Goal: Task Accomplishment & Management: Manage account settings

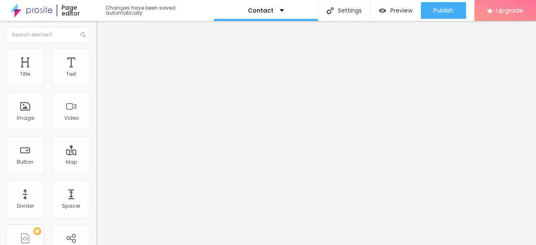
click at [103, 31] on div "Edit Map" at bounding box center [122, 30] width 38 height 7
click at [103, 31] on div "Edit Coluna" at bounding box center [126, 30] width 46 height 7
click at [103, 72] on span "Heading 1" at bounding box center [123, 66] width 41 height 12
click at [96, 79] on span "Heading 2" at bounding box center [115, 74] width 38 height 10
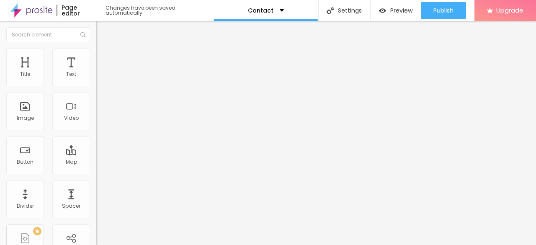
click at [96, 72] on span "Heading 1" at bounding box center [116, 66] width 41 height 12
click at [103, 72] on span "Heading 1" at bounding box center [123, 66] width 41 height 12
click at [100, 113] on icon "button" at bounding box center [103, 110] width 6 height 6
click at [96, 124] on button "button" at bounding box center [102, 119] width 12 height 9
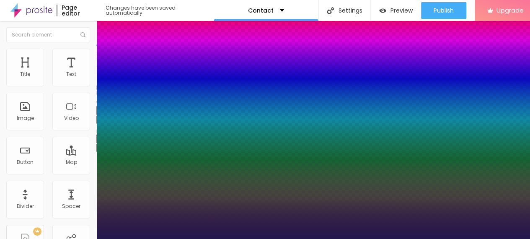
type input "1"
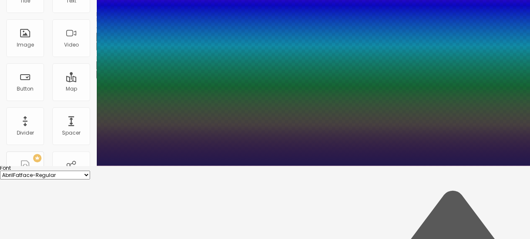
scroll to position [111, 0]
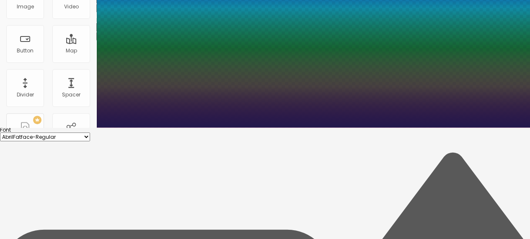
type input "18"
type input "1"
type input "20"
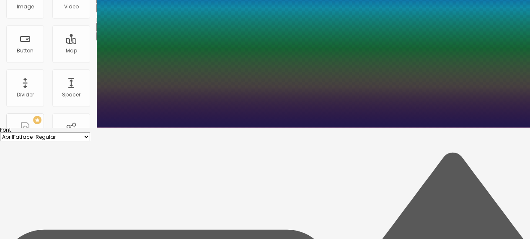
type input "1"
type input "22"
type input "1"
type input "24"
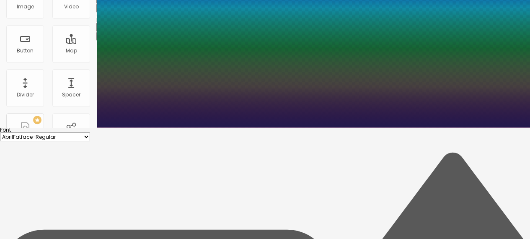
type input "24"
type input "1"
type input "25"
type input "1"
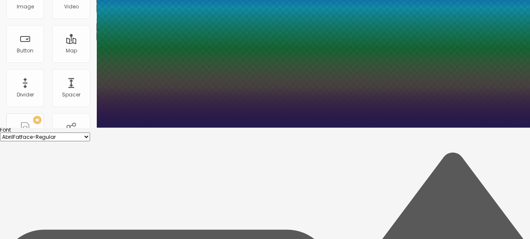
type input "27"
type input "1"
drag, startPoint x: 114, startPoint y: 125, endPoint x: 120, endPoint y: 125, distance: 5.4
type input "27"
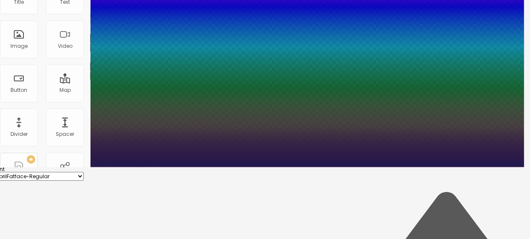
type input "1"
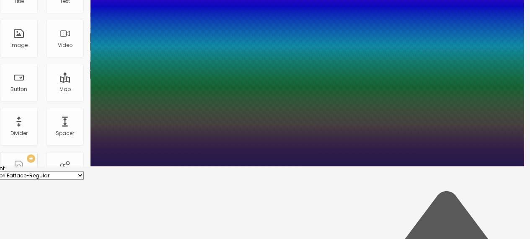
scroll to position [75, 6]
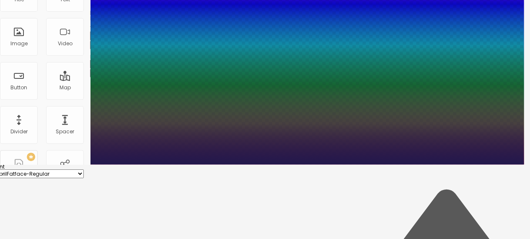
type input "28"
type input "1"
type input "29"
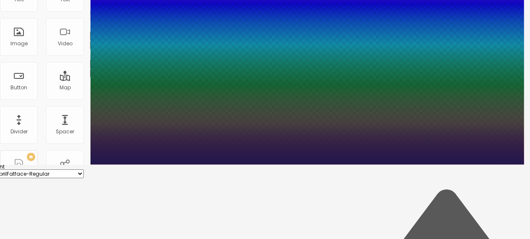
type input "29"
type input "1"
type input "30"
type input "1"
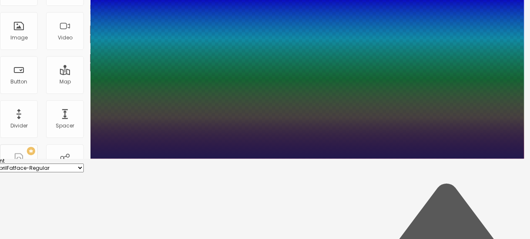
click at [323, 158] on div at bounding box center [259, 158] width 530 height 0
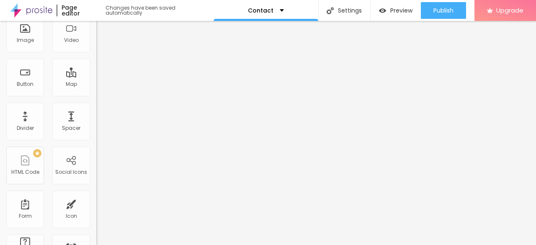
scroll to position [0, 0]
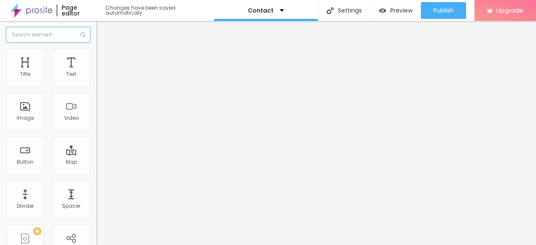
click at [54, 41] on input "text" at bounding box center [48, 34] width 84 height 15
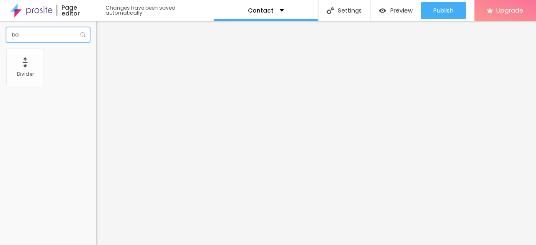
type input "b"
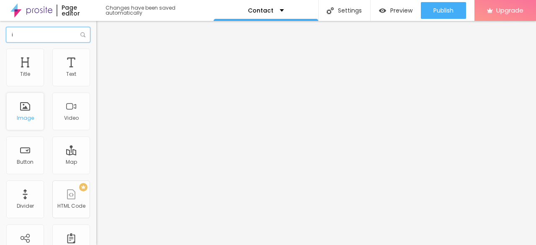
type input "i"
click at [96, 70] on img at bounding box center [98, 67] width 5 height 5
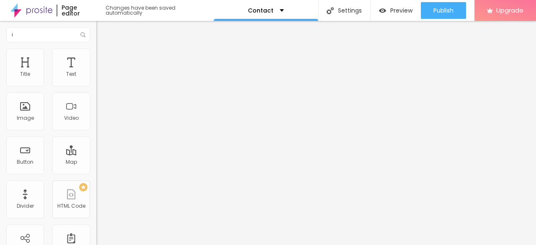
drag, startPoint x: 36, startPoint y: 150, endPoint x: 44, endPoint y: 161, distance: 14.0
click at [96, 85] on input "text" at bounding box center [146, 80] width 101 height 8
type input "Gurgaon night banner"
drag, startPoint x: 3, startPoint y: 17, endPoint x: 6, endPoint y: 27, distance: 10.4
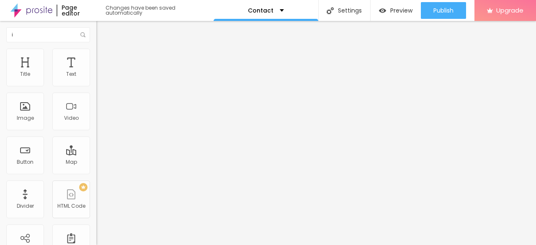
click at [4, 20] on div at bounding box center [27, 10] width 54 height 21
click at [96, 27] on button "Edit Text" at bounding box center [144, 30] width 96 height 19
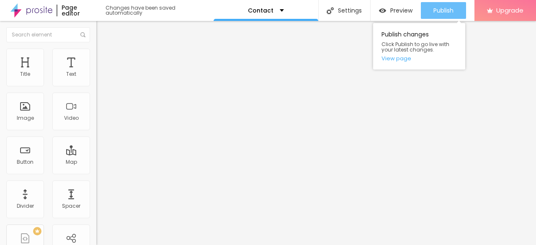
click at [452, 11] on span "Publish" at bounding box center [444, 10] width 20 height 7
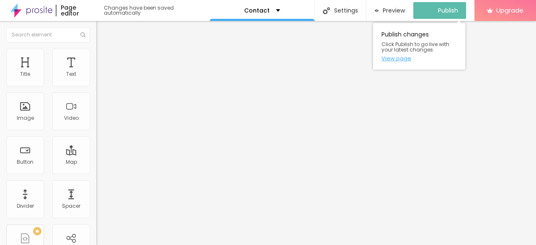
click at [402, 59] on link "View page" at bounding box center [419, 58] width 75 height 5
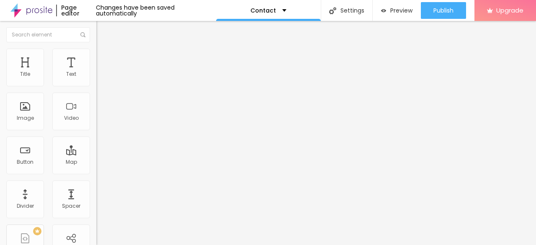
click at [103, 31] on img "button" at bounding box center [106, 30] width 7 height 7
click at [96, 79] on span "Heading 2" at bounding box center [115, 74] width 38 height 10
click at [96, 124] on button "button" at bounding box center [102, 119] width 12 height 9
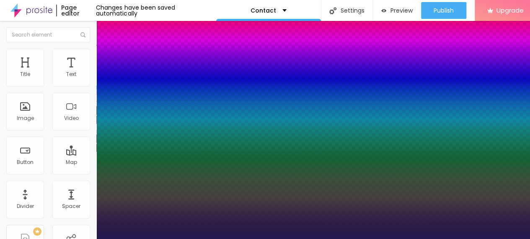
type input "1"
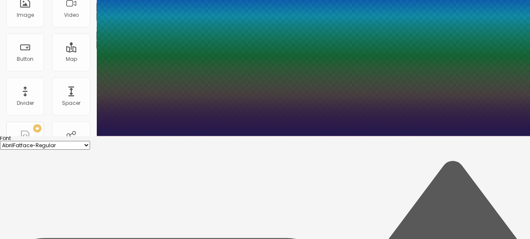
scroll to position [105, 0]
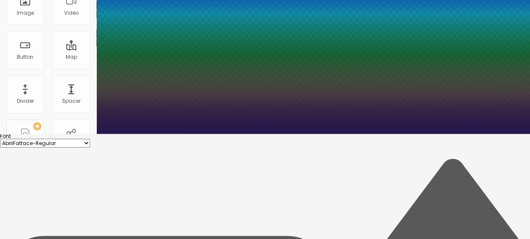
click at [282, 134] on div at bounding box center [265, 134] width 530 height 0
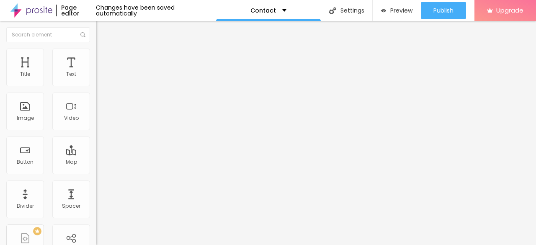
click at [96, 78] on span "Heading 2" at bounding box center [115, 74] width 38 height 7
click at [100, 122] on icon "button" at bounding box center [102, 119] width 5 height 5
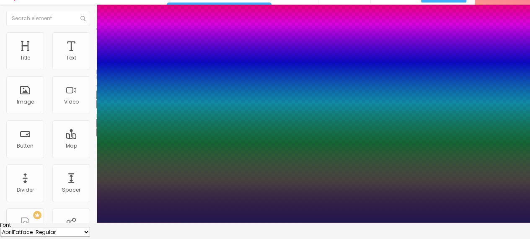
scroll to position [17, 0]
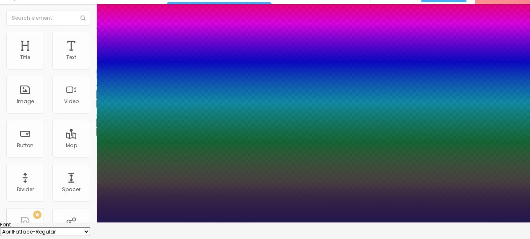
type input "1"
type input "25"
type input "1"
type input "25"
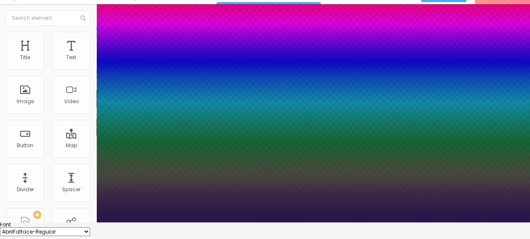
click at [303, 222] on div at bounding box center [265, 222] width 530 height 0
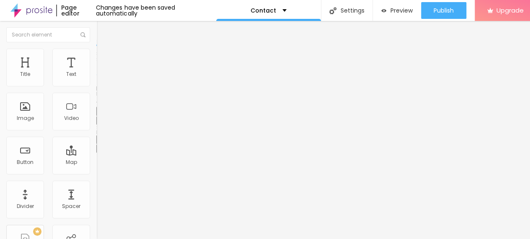
scroll to position [0, 0]
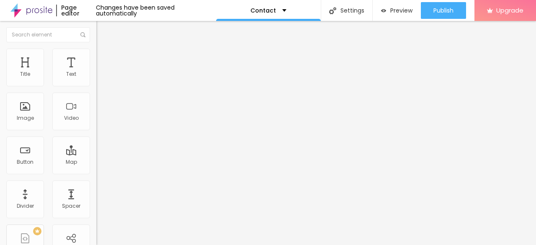
click at [96, 125] on button "button" at bounding box center [102, 120] width 12 height 9
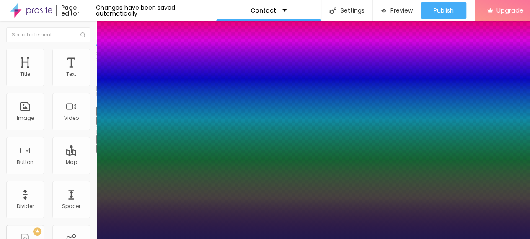
type input "1"
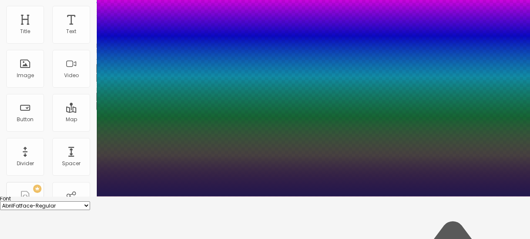
scroll to position [43, 0]
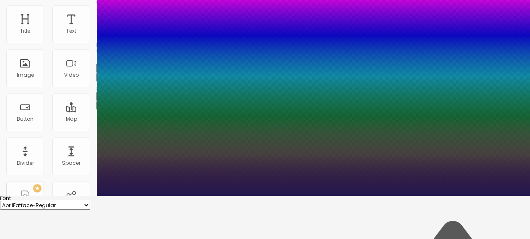
type input "26"
type input "1"
type input "25"
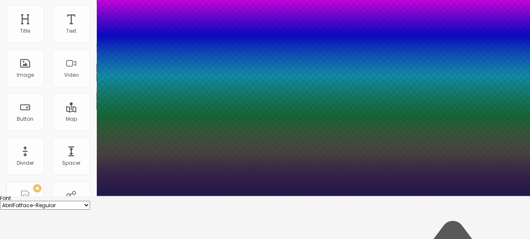
type input "25"
type input "1"
click at [300, 196] on div at bounding box center [265, 196] width 530 height 0
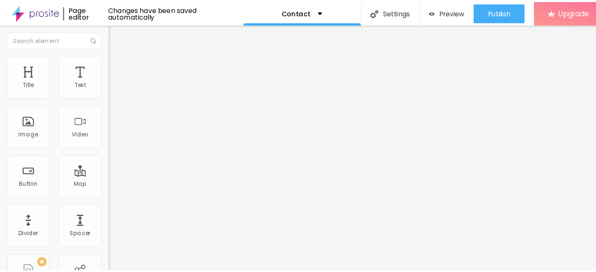
scroll to position [0, 0]
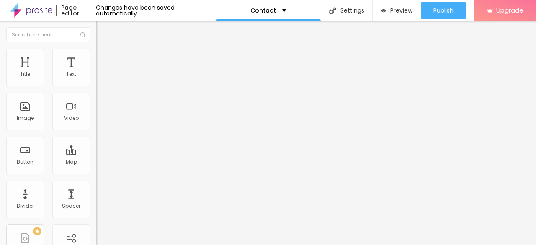
click at [103, 29] on img "button" at bounding box center [106, 30] width 7 height 7
click at [96, 36] on button "Edit Title" at bounding box center [144, 30] width 96 height 19
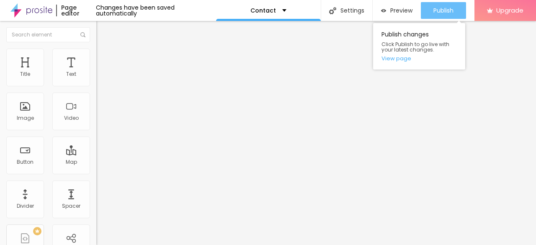
click at [453, 11] on span "Publish" at bounding box center [444, 10] width 20 height 7
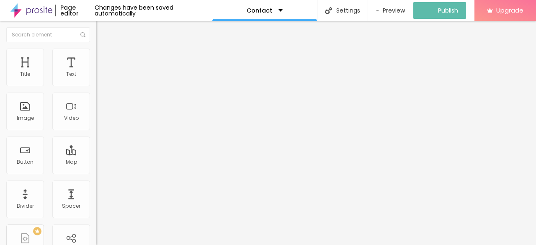
click at [103, 28] on img "button" at bounding box center [106, 30] width 7 height 7
click at [103, 27] on div "Edit Title" at bounding box center [122, 30] width 38 height 7
click at [103, 29] on div "Edit Title" at bounding box center [122, 30] width 38 height 7
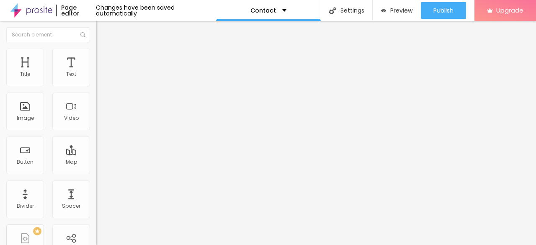
click at [96, 53] on img at bounding box center [100, 53] width 8 height 8
click at [96, 54] on ul "Style Advanced" at bounding box center [144, 48] width 96 height 17
click at [103, 32] on div "Edit Title" at bounding box center [122, 30] width 38 height 7
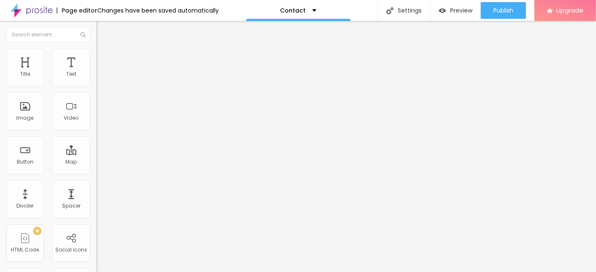
click at [96, 30] on button "Edit Title" at bounding box center [144, 30] width 96 height 19
click at [103, 28] on img "button" at bounding box center [106, 30] width 7 height 7
click at [82, 10] on div "Page editor" at bounding box center [77, 11] width 41 height 6
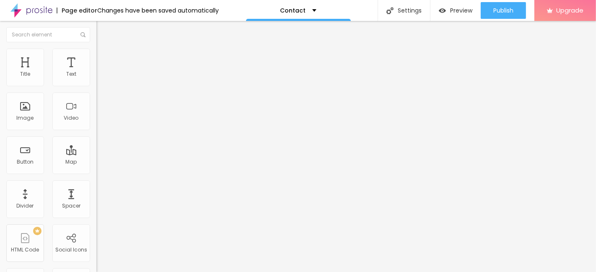
click at [103, 31] on div "Edit Title" at bounding box center [122, 30] width 38 height 7
drag, startPoint x: 34, startPoint y: 31, endPoint x: 85, endPoint y: 30, distance: 51.1
click at [103, 32] on div "Edit Title" at bounding box center [122, 30] width 38 height 7
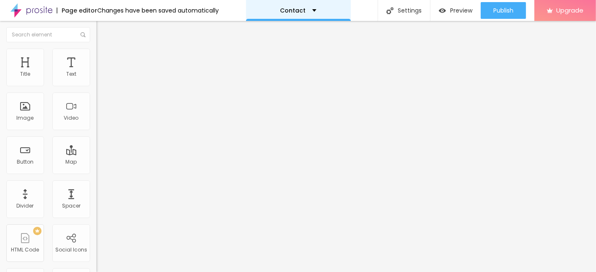
drag, startPoint x: 309, startPoint y: 5, endPoint x: 303, endPoint y: 18, distance: 14.5
click at [309, 5] on div "Contact" at bounding box center [298, 10] width 105 height 21
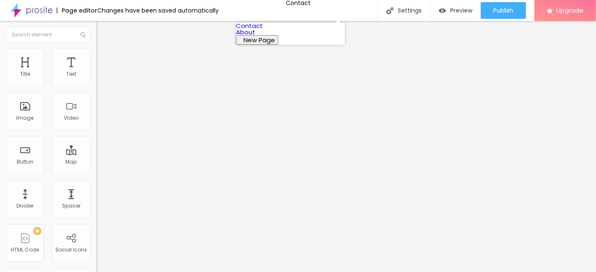
click at [263, 26] on link "Contact" at bounding box center [249, 25] width 27 height 9
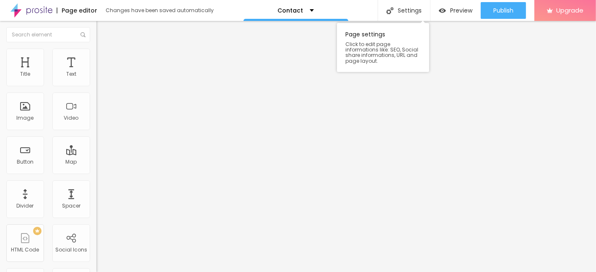
click at [390, 19] on div "Page settings Click to edit page informations like: SEO, Social share informati…" at bounding box center [383, 45] width 92 height 53
click at [402, 7] on div "Settings" at bounding box center [404, 10] width 52 height 21
type input "Home"
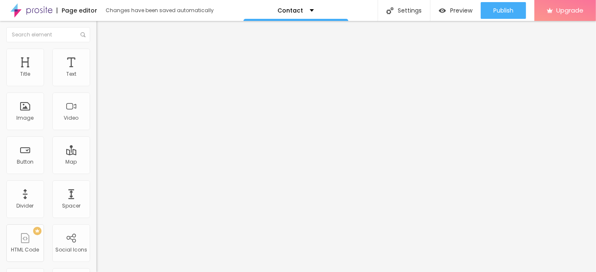
type input "Hire Talented Escorts In [GEOGRAPHIC_DATA] At ₹4.9K Cash Payment"
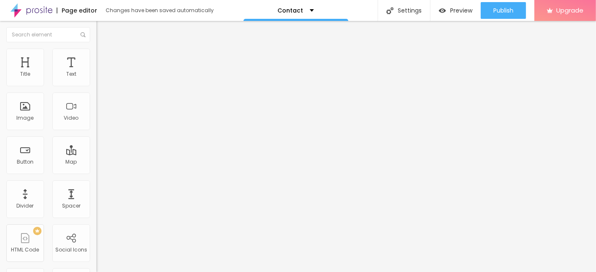
drag, startPoint x: 230, startPoint y: 162, endPoint x: 217, endPoint y: 161, distance: 13.5
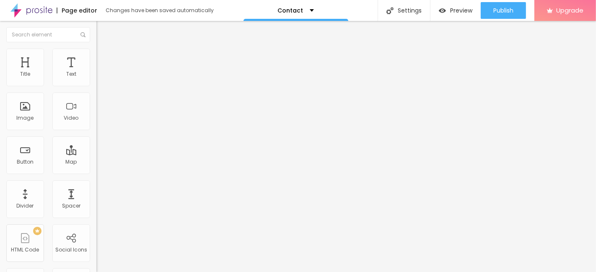
paste input "Hire Talented Escorts In [GEOGRAPHIC_DATA] At ₹4.9K Cash Payment"
type input "Hire Talented Escorts In [GEOGRAPHIC_DATA] At ₹4.9K Cash Payment"
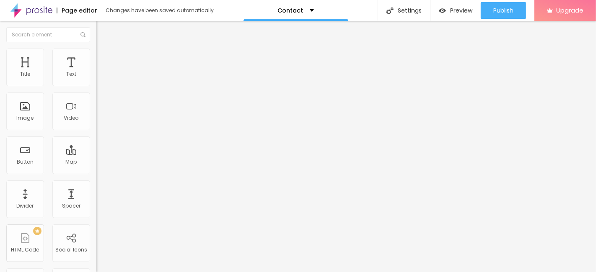
scroll to position [84, 0]
drag, startPoint x: 307, startPoint y: 160, endPoint x: 313, endPoint y: 136, distance: 24.3
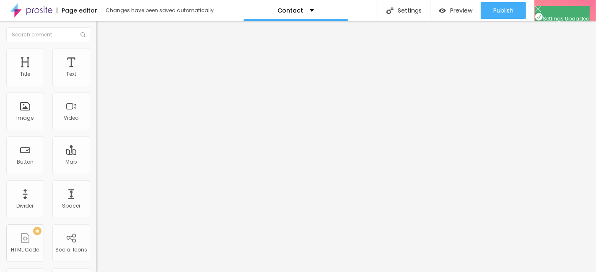
click at [34, 34] on input "text" at bounding box center [48, 34] width 84 height 15
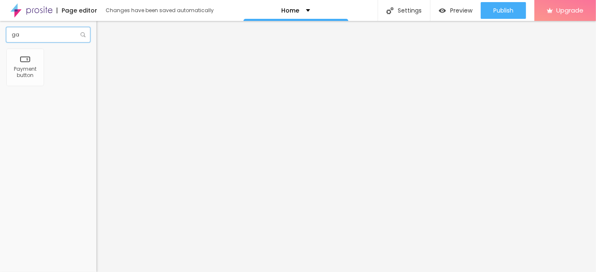
type input "g"
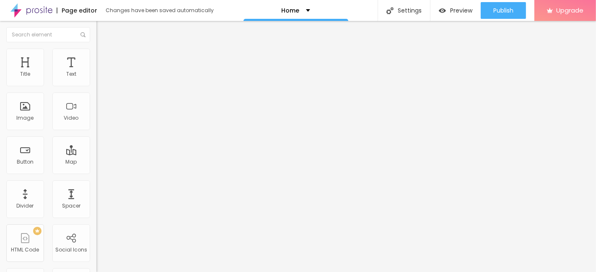
click at [103, 32] on div "Edit Coluna" at bounding box center [126, 30] width 46 height 7
click at [96, 72] on span "Add image" at bounding box center [113, 68] width 34 height 7
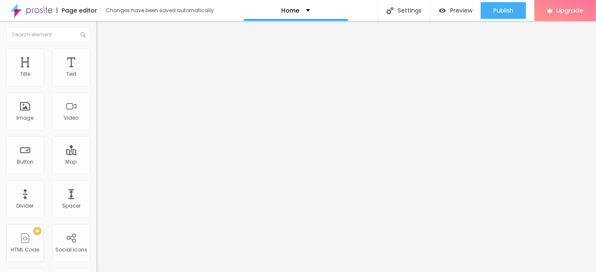
click at [103, 28] on div "Edit Image" at bounding box center [125, 30] width 44 height 7
click at [103, 28] on div "Edit Title" at bounding box center [122, 30] width 38 height 7
click at [103, 33] on div "Edit Title" at bounding box center [122, 30] width 38 height 7
click at [96, 124] on button "button" at bounding box center [102, 119] width 12 height 9
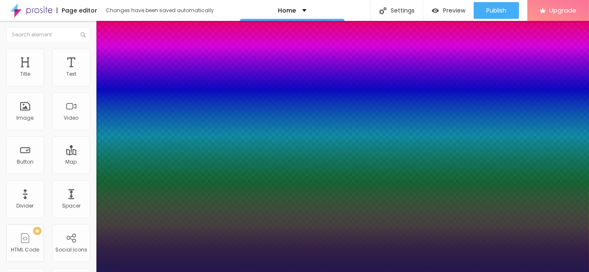
type input "1"
type input "28"
type input "1"
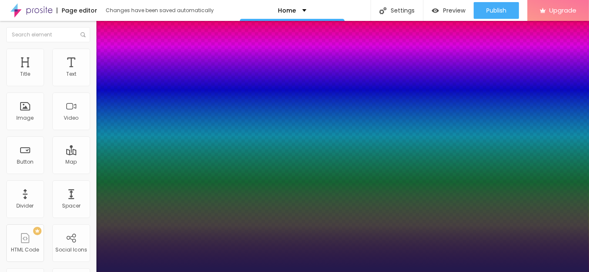
type input "27"
type input "1"
type input "26"
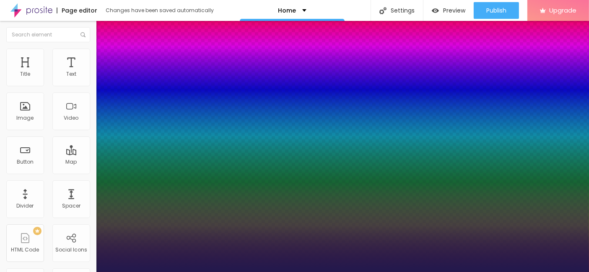
type input "1"
type input "25"
type input "1"
click at [243, 272] on div at bounding box center [294, 272] width 589 height 0
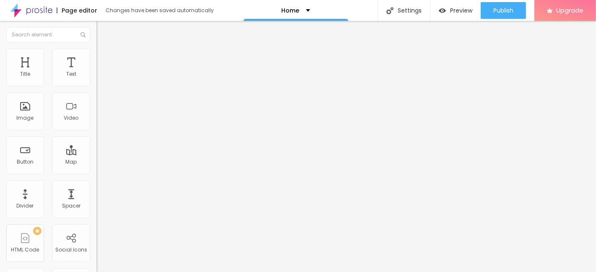
drag, startPoint x: 63, startPoint y: 102, endPoint x: 63, endPoint y: 109, distance: 7.1
click at [96, 78] on div "Heading 2 H2" at bounding box center [144, 74] width 96 height 8
click at [96, 125] on button "button" at bounding box center [102, 120] width 12 height 9
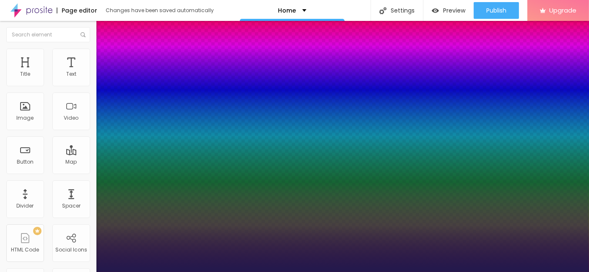
type input "1"
type input "43"
type input "1"
type input "42"
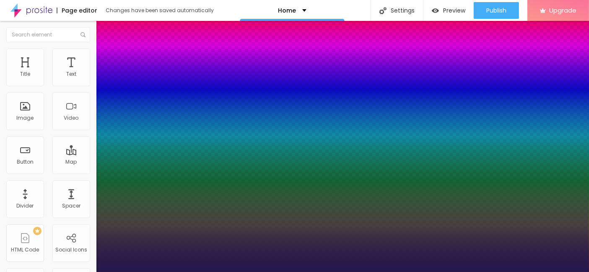
type input "42"
type input "1"
type input "40"
type input "1"
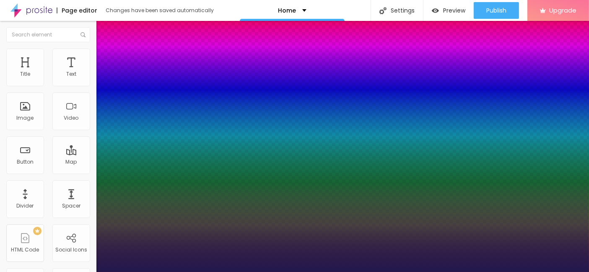
type input "40"
type input "1"
type input "39"
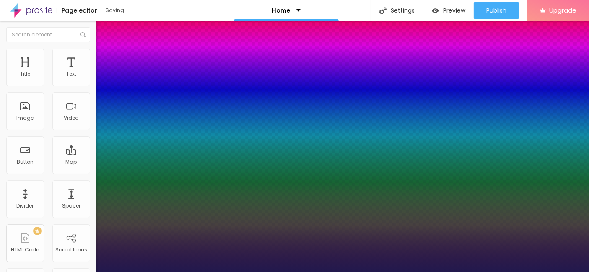
type input "1"
type input "38"
type input "1"
type input "37"
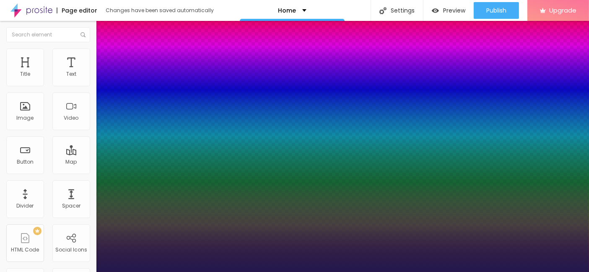
type input "37"
type input "1"
type input "36"
type input "1"
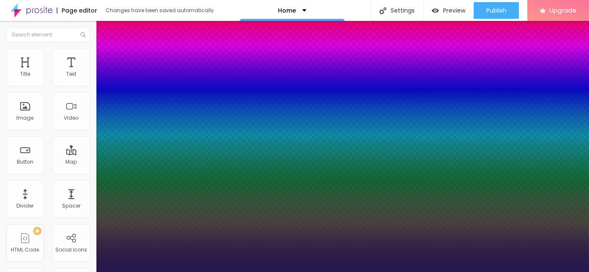
type input "35"
type input "1"
type input "34"
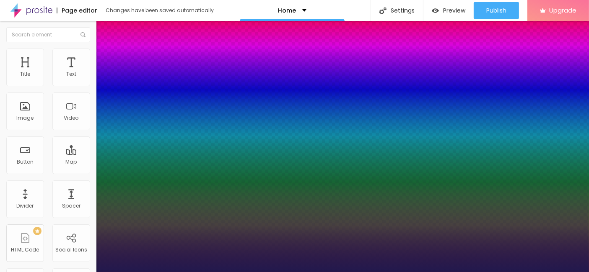
type input "1"
type input "33"
type input "1"
type input "32"
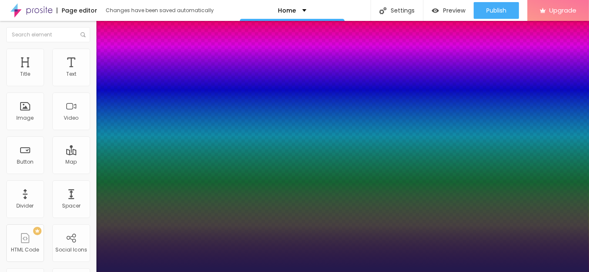
type input "32"
type input "1"
type input "31"
type input "1"
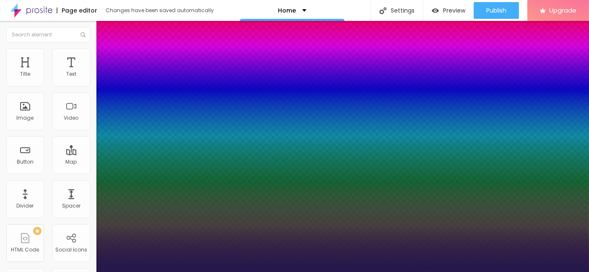
type input "30"
type input "1"
type input "29"
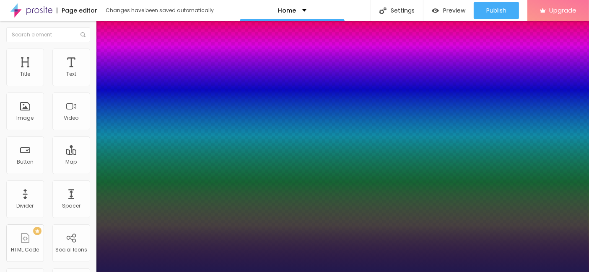
type input "1"
type input "28"
type input "1"
type input "27"
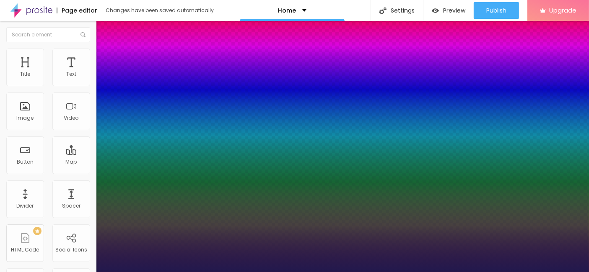
type input "27"
type input "1"
type input "26"
type input "1"
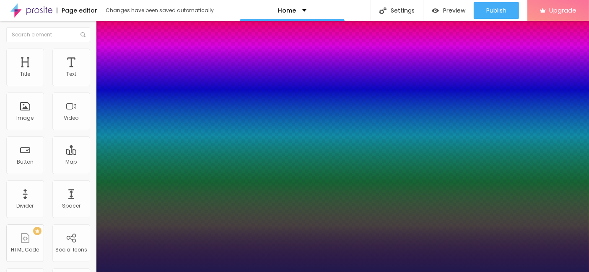
type input "25"
type input "1"
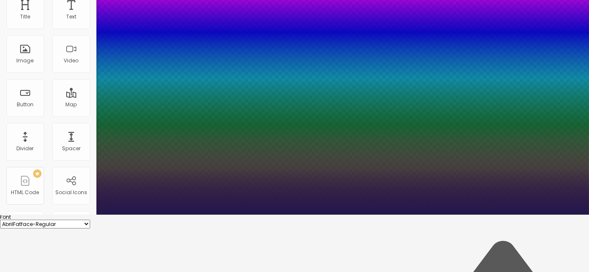
scroll to position [116, 0]
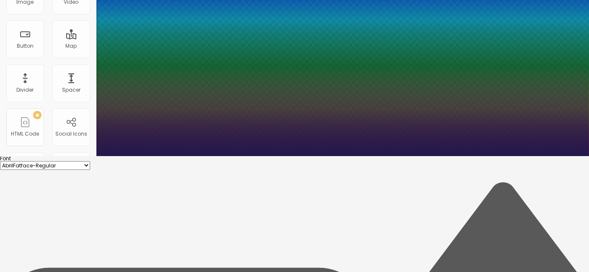
click at [280, 156] on div at bounding box center [294, 156] width 589 height 0
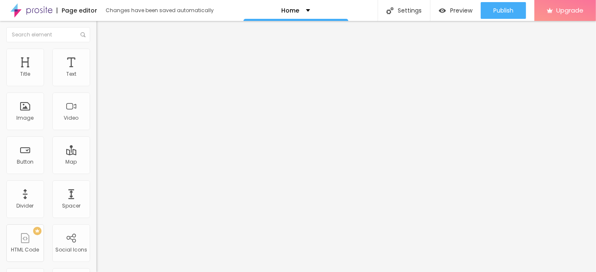
click at [103, 80] on span "Heading 2" at bounding box center [122, 75] width 38 height 10
click at [100, 122] on icon "button" at bounding box center [102, 119] width 5 height 5
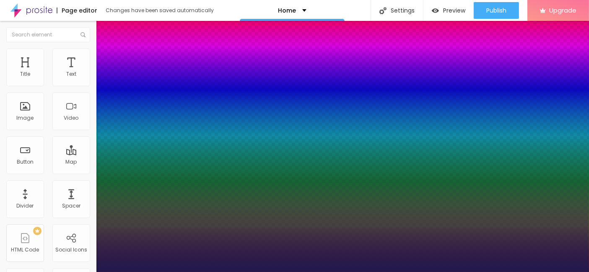
type input "1"
click at [292, 272] on div at bounding box center [294, 272] width 589 height 0
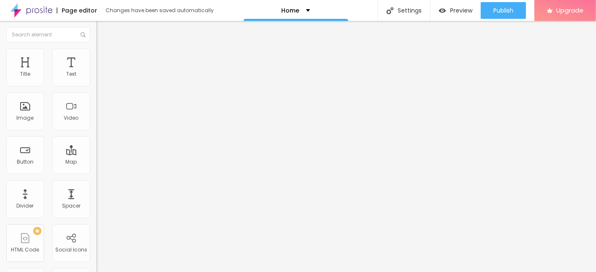
click at [96, 79] on span "Heading 2" at bounding box center [115, 74] width 38 height 10
click at [96, 125] on button "button" at bounding box center [102, 120] width 12 height 9
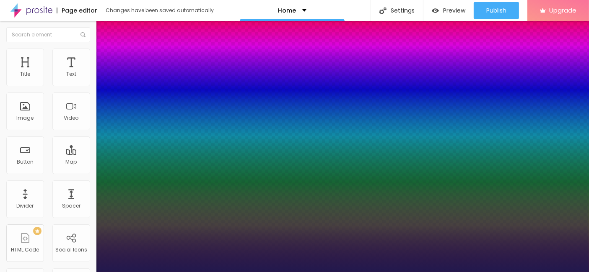
type input "1"
type input "29"
type input "1"
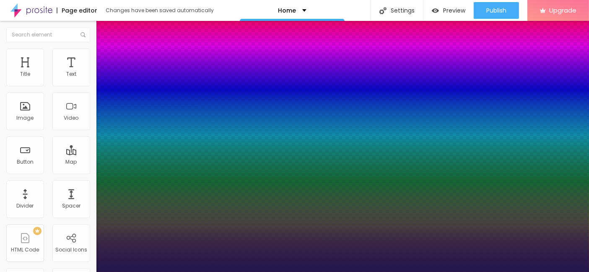
type input "28"
type input "1"
type input "27"
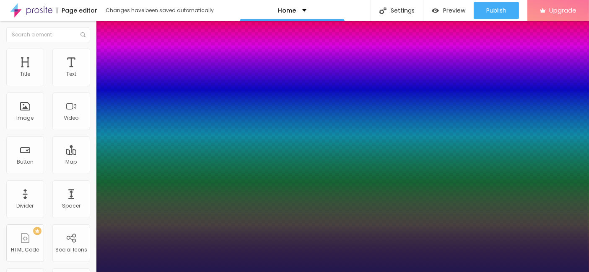
type input "1"
type input "26"
type input "1"
type input "25"
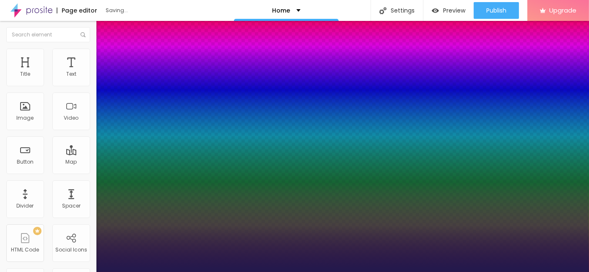
type input "25"
type input "1"
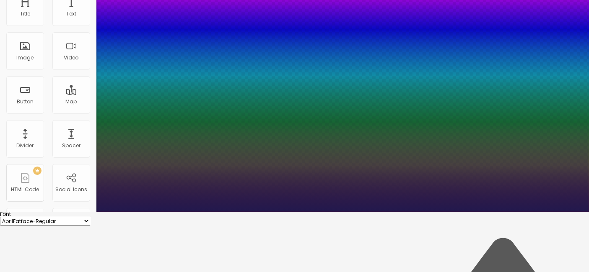
scroll to position [63, 0]
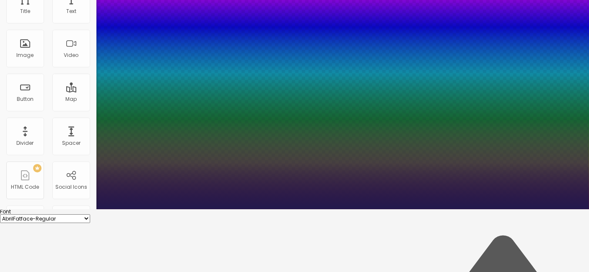
click at [290, 209] on div at bounding box center [294, 209] width 589 height 0
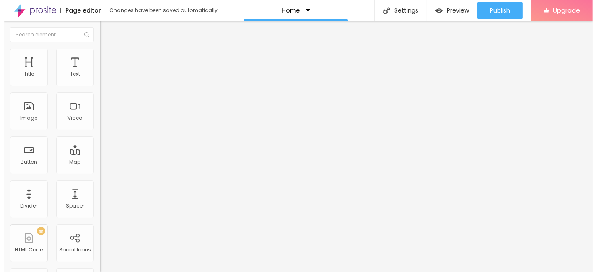
scroll to position [0, 0]
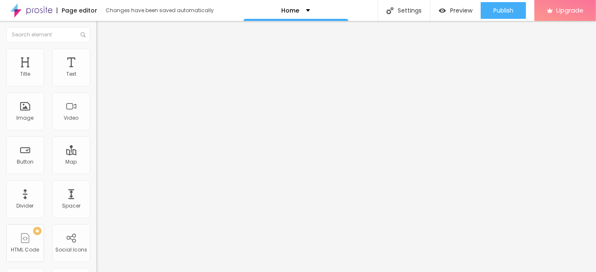
click at [96, 79] on span "Heading 2" at bounding box center [115, 74] width 38 height 10
click at [96, 125] on button "button" at bounding box center [102, 120] width 12 height 9
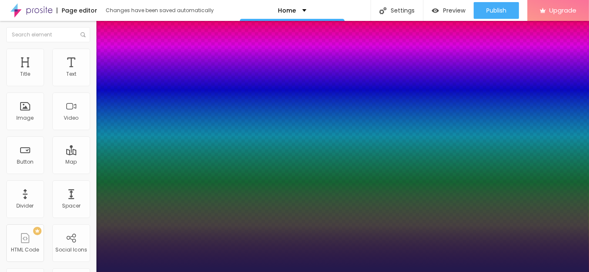
type input "1"
drag, startPoint x: 183, startPoint y: 234, endPoint x: 184, endPoint y: 238, distance: 4.9
type input "8"
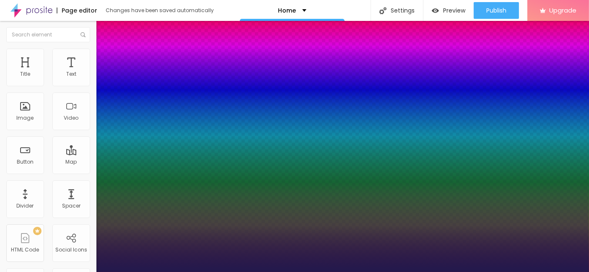
type input "2"
type input "1"
type input "8"
type input "1"
type input "8"
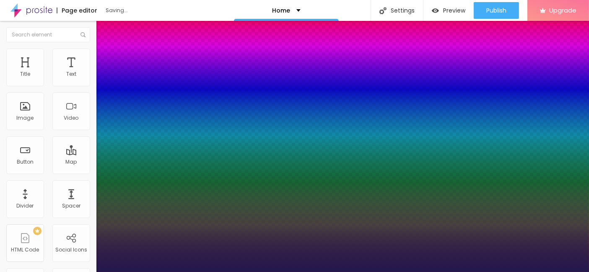
type input "1"
type input "25"
type input "1"
type input "25"
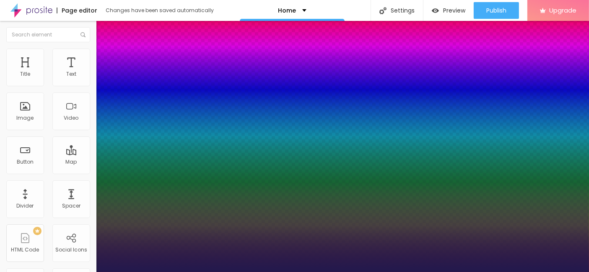
click at [437, 272] on div at bounding box center [294, 272] width 589 height 0
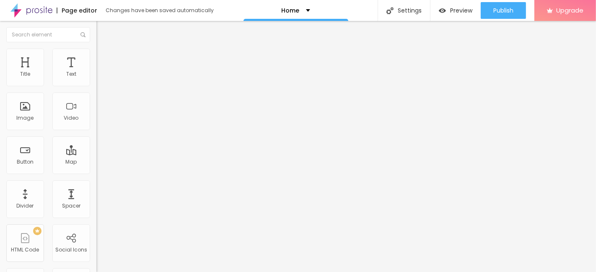
click at [96, 79] on span "Heading 2" at bounding box center [115, 74] width 38 height 10
click at [96, 125] on button "button" at bounding box center [102, 120] width 12 height 9
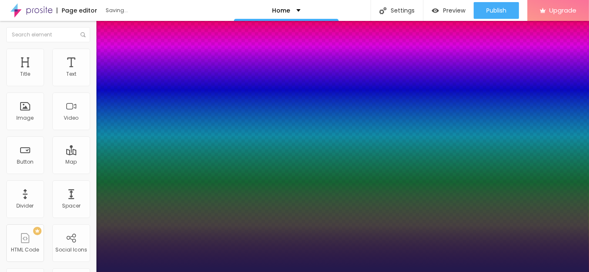
type input "1"
type input "8"
type input "2"
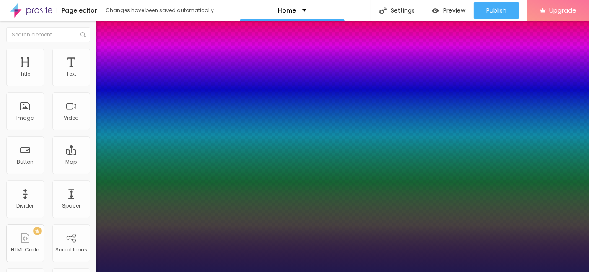
type input "1"
type input "25"
type input "1"
type input "25"
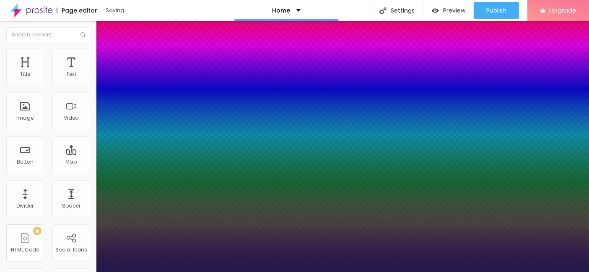
click at [277, 272] on div at bounding box center [294, 272] width 589 height 0
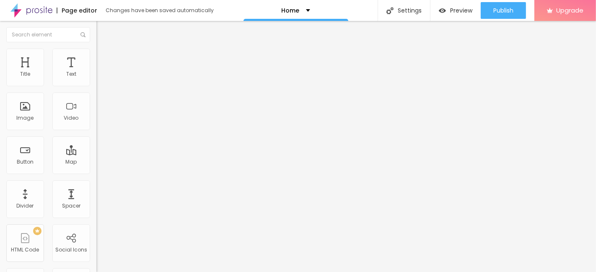
click at [96, 78] on span "Heading 2" at bounding box center [115, 74] width 38 height 7
click at [100, 122] on icon "button" at bounding box center [102, 119] width 5 height 5
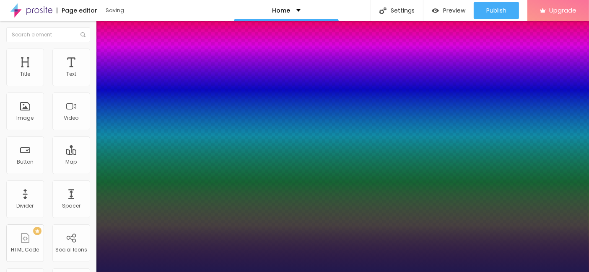
type input "1"
type input "8"
type input "2"
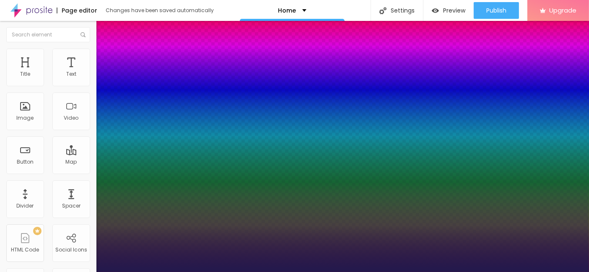
type input "1"
type input "25"
type input "1"
type input "25"
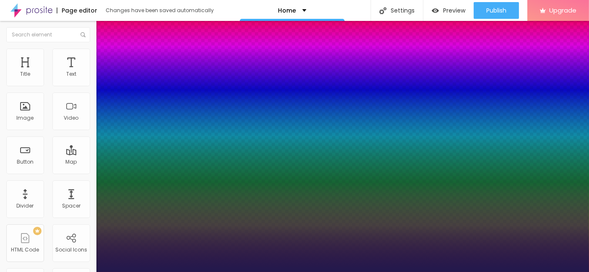
click at [342, 272] on div at bounding box center [294, 272] width 589 height 0
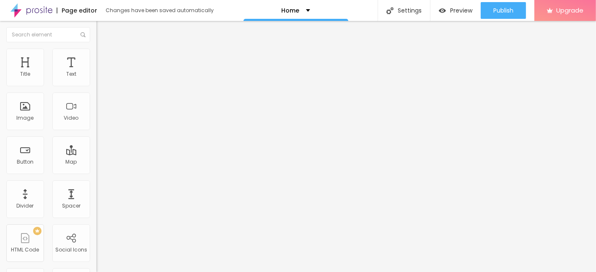
click at [96, 23] on button "Edit Title" at bounding box center [144, 30] width 96 height 19
click at [96, 72] on span "Add image" at bounding box center [113, 68] width 34 height 7
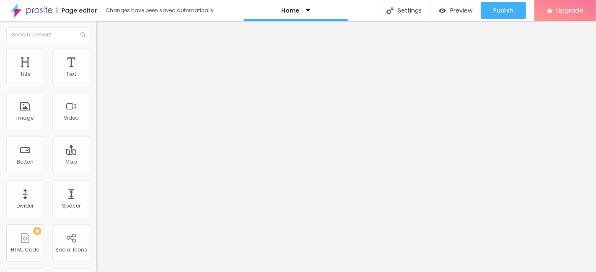
click at [103, 29] on div "Edit Image" at bounding box center [125, 30] width 44 height 7
click at [96, 35] on button "Edit Text" at bounding box center [144, 30] width 96 height 19
click at [103, 31] on div "Edit Text" at bounding box center [122, 30] width 38 height 7
click at [96, 34] on button "Edit Text" at bounding box center [144, 30] width 96 height 19
click at [96, 79] on span "Heading 2" at bounding box center [115, 74] width 38 height 10
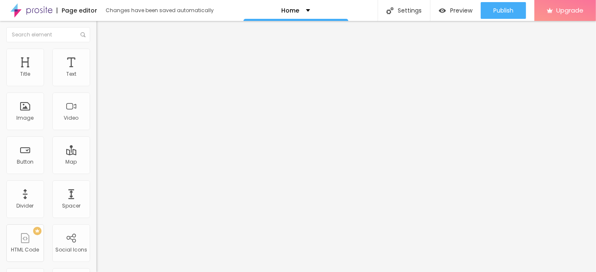
drag, startPoint x: 1, startPoint y: 29, endPoint x: 8, endPoint y: 35, distance: 9.6
click at [96, 29] on button "Edit Title" at bounding box center [144, 30] width 96 height 19
click at [96, 32] on button "Edit Text" at bounding box center [144, 30] width 96 height 19
click at [134, 78] on span "H2" at bounding box center [137, 74] width 6 height 7
click at [96, 125] on button "button" at bounding box center [102, 120] width 12 height 9
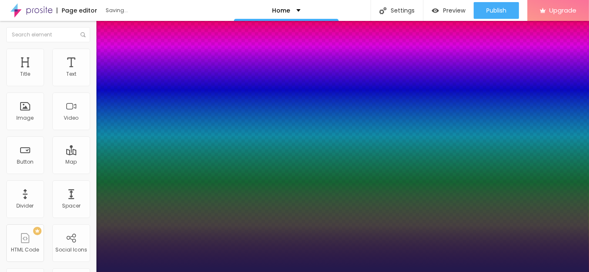
type input "1"
type input "100"
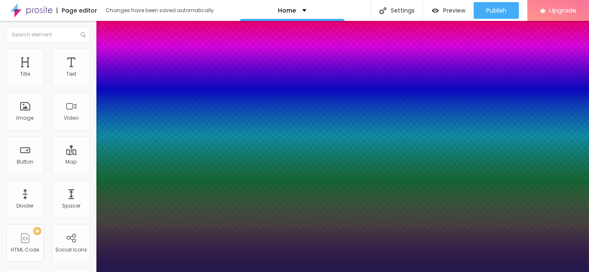
type input "1"
type input "10"
type input "1"
type input "8"
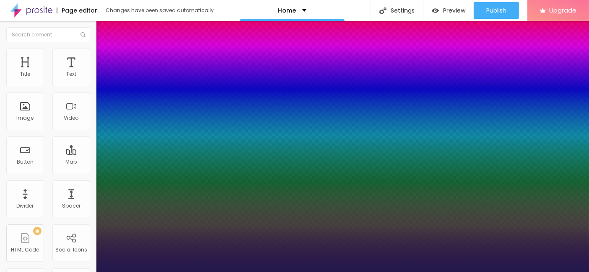
type input "1"
type input "8"
type input "1"
type input "8"
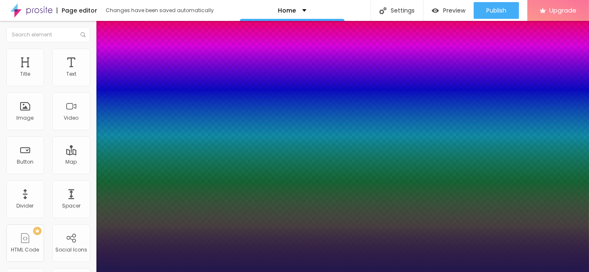
type input "0"
type input "1"
type input "8"
type input "02"
type input "1"
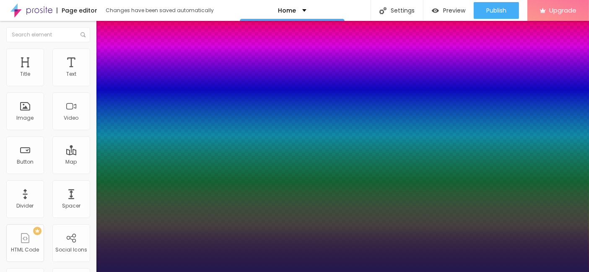
type input "25"
type input "025"
type input "1"
type input "25"
type input "1"
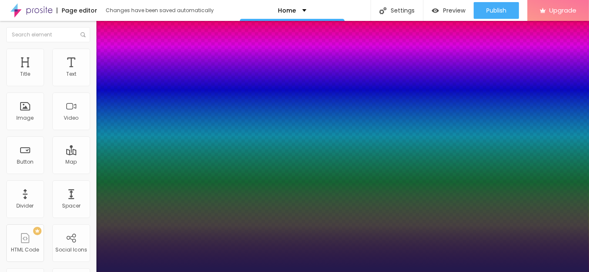
type input "25"
click at [236, 272] on div at bounding box center [294, 272] width 589 height 0
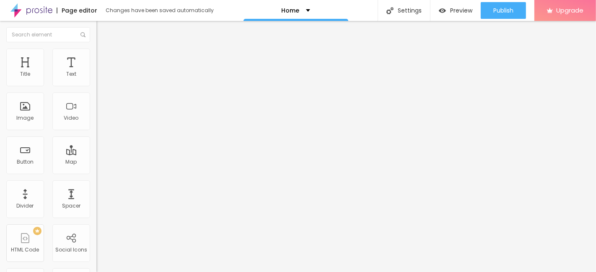
click at [96, 125] on button "button" at bounding box center [102, 120] width 12 height 9
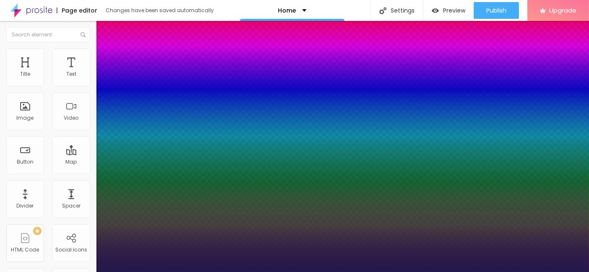
type input "1"
paste input "25"
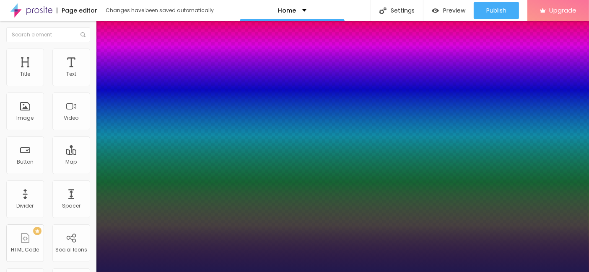
type input "25"
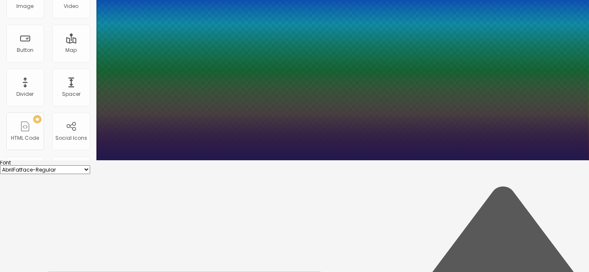
scroll to position [116, 0]
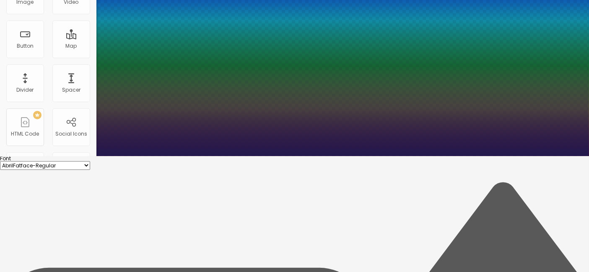
type input "1"
type input "25"
click at [283, 156] on div at bounding box center [294, 156] width 589 height 0
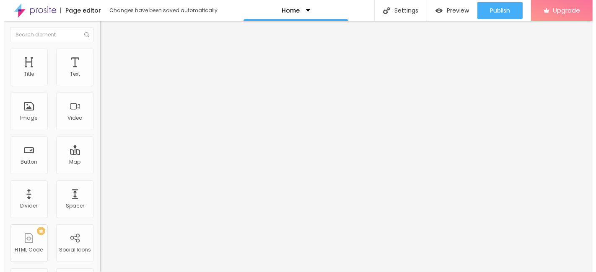
scroll to position [0, 0]
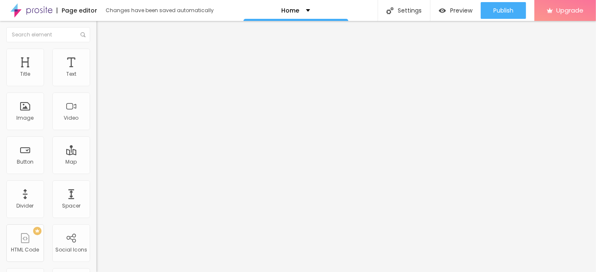
click at [96, 79] on span "Heading 2" at bounding box center [115, 74] width 38 height 10
click at [96, 125] on button "button" at bounding box center [102, 120] width 12 height 9
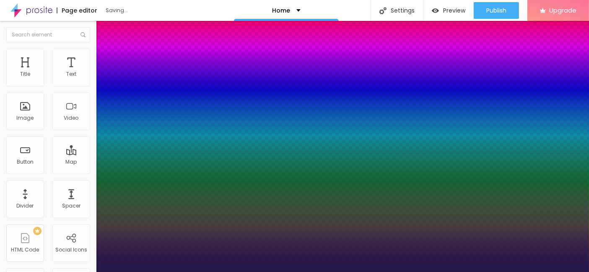
type input "1"
paste input "25"
type input "25"
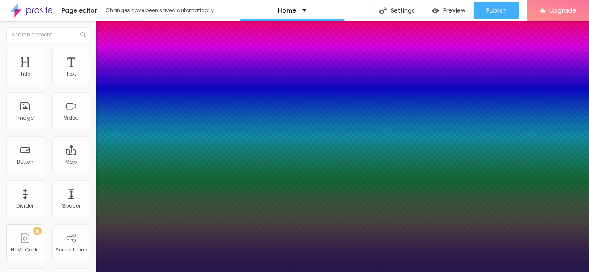
type input "25"
type input "1"
type input "25"
click at [275, 272] on div at bounding box center [294, 272] width 589 height 0
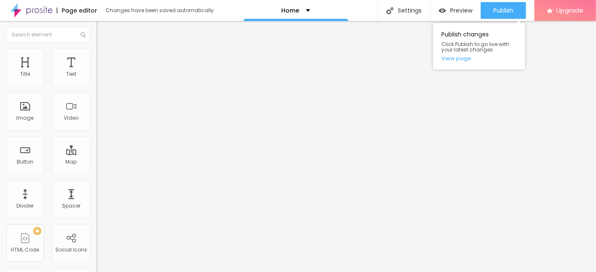
drag, startPoint x: 491, startPoint y: 9, endPoint x: 489, endPoint y: 19, distance: 10.1
click at [491, 9] on button "Publish" at bounding box center [503, 10] width 45 height 17
click at [511, 2] on div "Publish" at bounding box center [503, 10] width 20 height 17
click at [464, 59] on link "View page" at bounding box center [478, 58] width 75 height 5
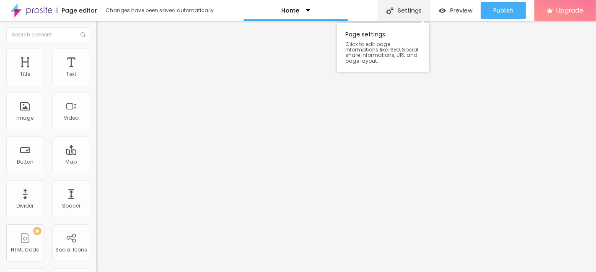
click at [418, 4] on div "Settings" at bounding box center [404, 10] width 52 height 21
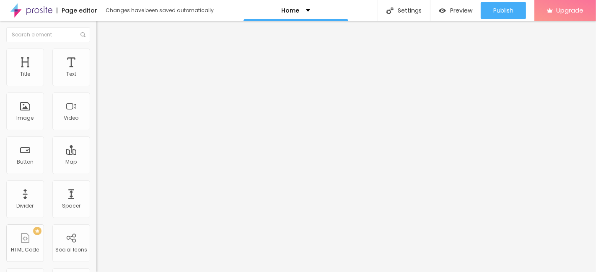
drag, startPoint x: 179, startPoint y: 97, endPoint x: 175, endPoint y: 99, distance: 4.7
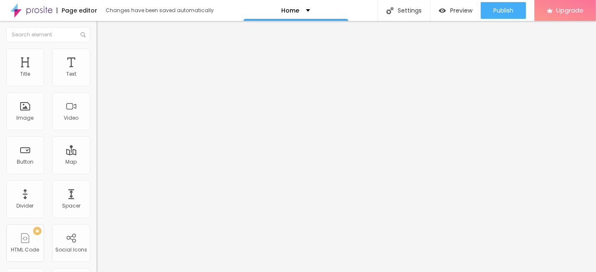
click at [441, 272] on div "Page Settings" at bounding box center [298, 274] width 596 height 5
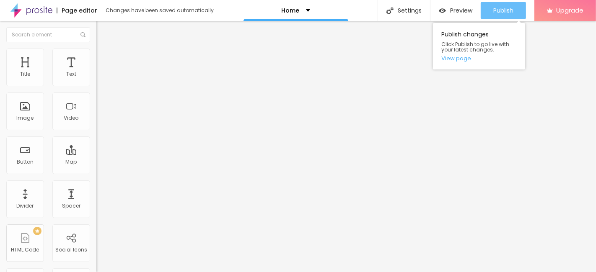
click at [507, 13] on span "Publish" at bounding box center [503, 10] width 20 height 7
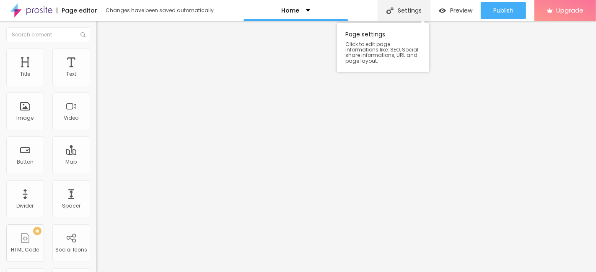
click at [405, 10] on div "Settings" at bounding box center [404, 10] width 52 height 21
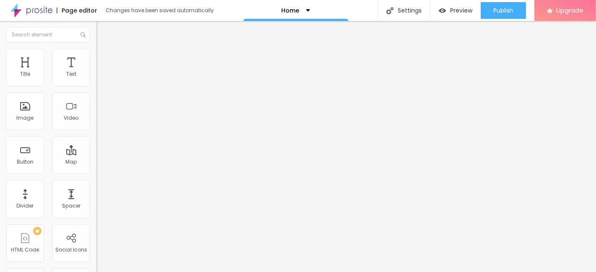
paste textarea "our Gurgaon Escorts are at your service round the clock, every day. We understa…"
type textarea "Our Gurgaon Escorts are at your service round the clock, every day. We understa…"
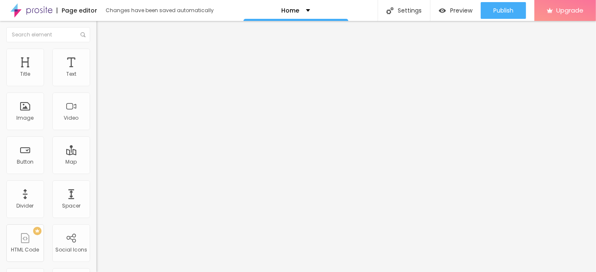
type textarea "Gurgaon Escorts, Gurgaon Escort Service, [GEOGRAPHIC_DATA] Escort, Gurgaon Esco…"
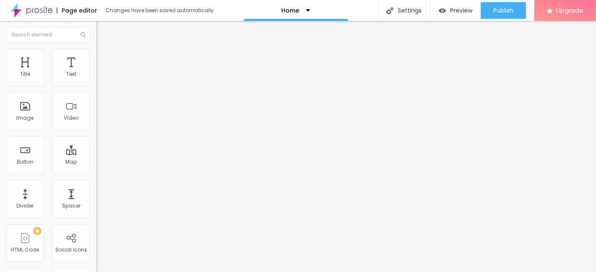
paste textarea "Our Gurgaon Escorts are at your service round the clock, every day. We understa…"
paste textarea
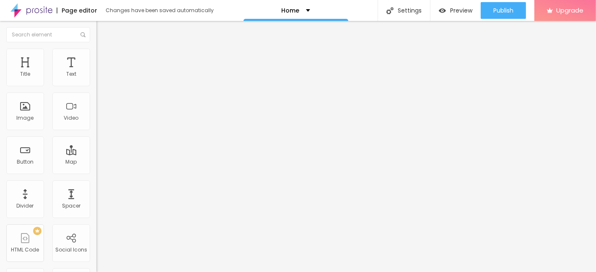
type textarea "Our Gurgaon Escorts are at your service round the clock, every day. We understa…"
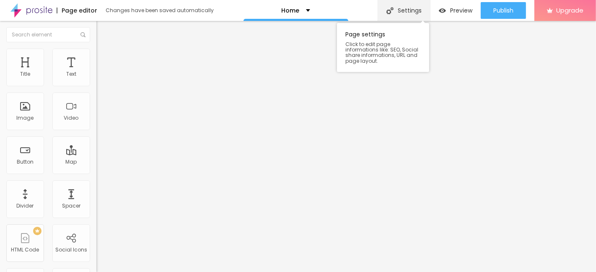
click at [412, 8] on div "Settings" at bounding box center [404, 10] width 52 height 21
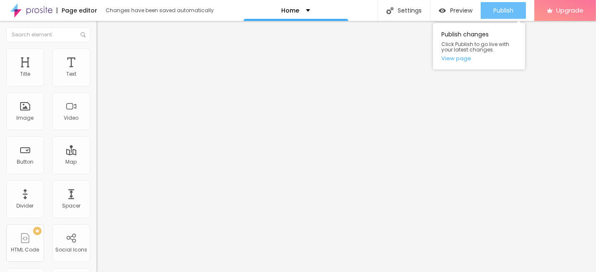
click at [510, 10] on span "Publish" at bounding box center [503, 10] width 20 height 7
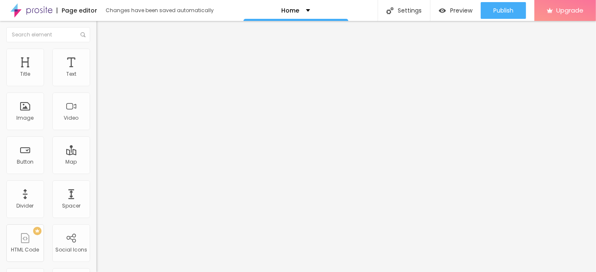
drag, startPoint x: 38, startPoint y: 148, endPoint x: 38, endPoint y: 154, distance: 5.9
click at [96, 85] on input "text" at bounding box center [146, 80] width 101 height 8
type input "Sex Escort In [GEOGRAPHIC_DATA]"
click at [96, 85] on input "text" at bounding box center [146, 80] width 101 height 8
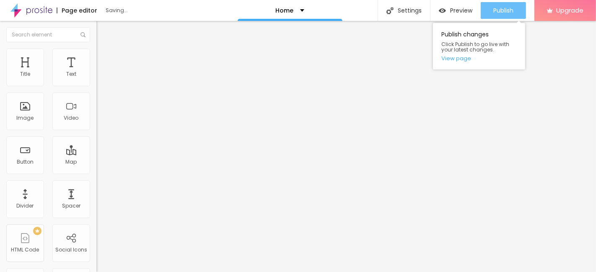
type input "VIP Escort In [GEOGRAPHIC_DATA]"
click at [511, 8] on span "Publish" at bounding box center [503, 10] width 20 height 7
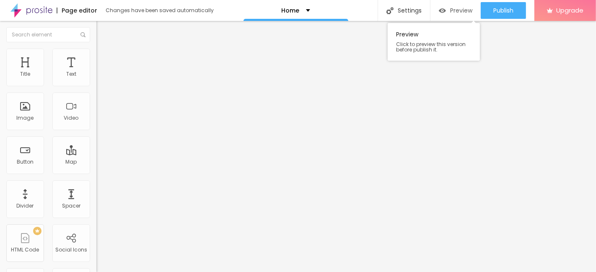
click at [455, 9] on span "Preview" at bounding box center [461, 10] width 22 height 7
click at [96, 57] on li "Advanced" at bounding box center [144, 61] width 96 height 8
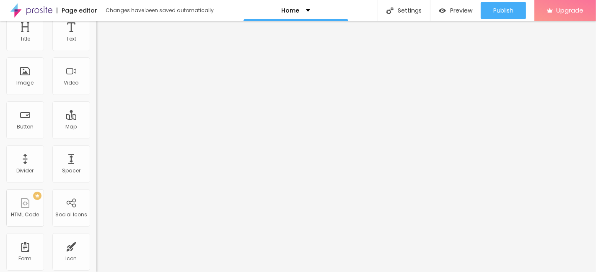
scroll to position [43, 0]
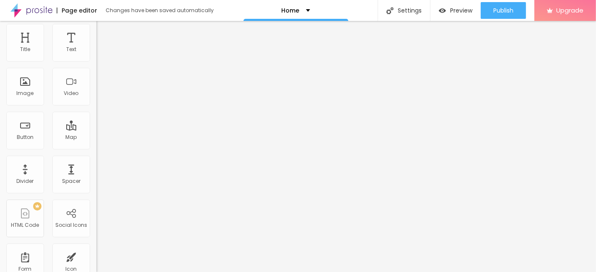
scroll to position [0, 0]
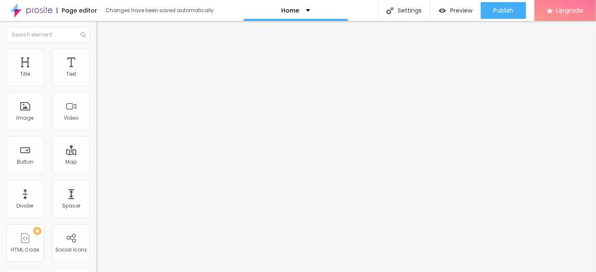
click at [96, 52] on img at bounding box center [100, 53] width 8 height 8
click at [104, 49] on span "Content" at bounding box center [114, 45] width 21 height 7
click at [96, 31] on button "Edit Image" at bounding box center [144, 30] width 96 height 19
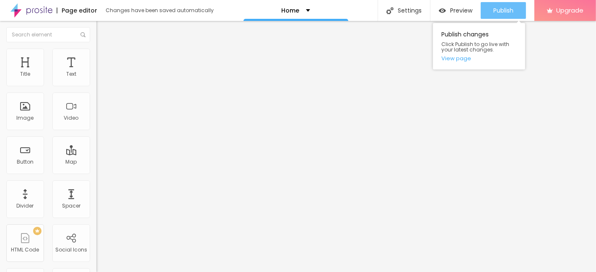
click at [512, 3] on div "Publish" at bounding box center [503, 10] width 20 height 17
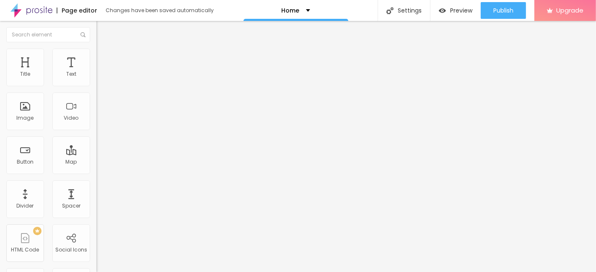
click at [84, 10] on div "Page editor" at bounding box center [77, 11] width 41 height 6
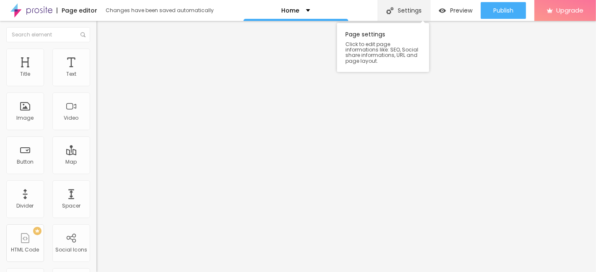
click at [411, 12] on div "Settings" at bounding box center [404, 10] width 52 height 21
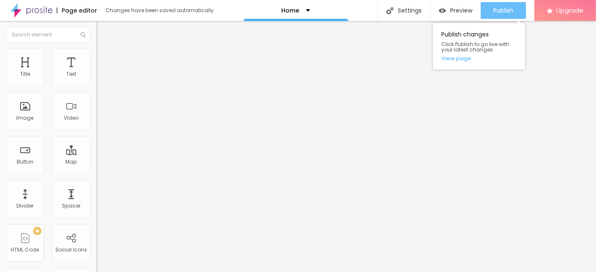
click at [511, 17] on div "Publish" at bounding box center [503, 10] width 20 height 17
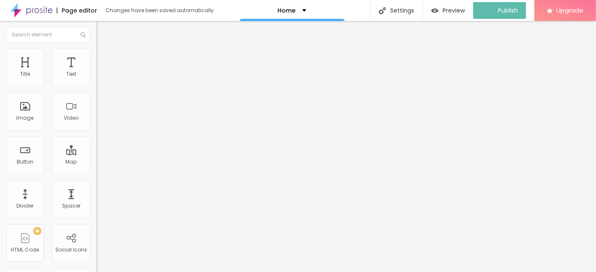
click at [21, 13] on img at bounding box center [31, 10] width 42 height 21
